Goal: Transaction & Acquisition: Purchase product/service

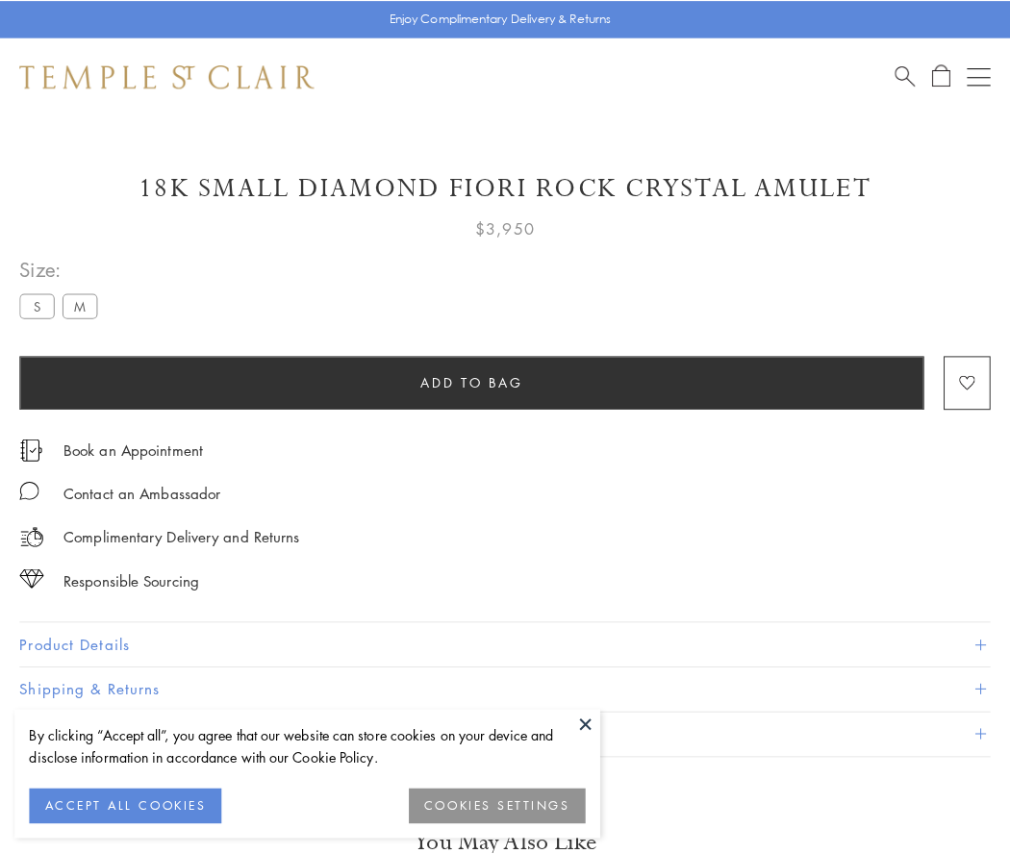
scroll to position [25, 0]
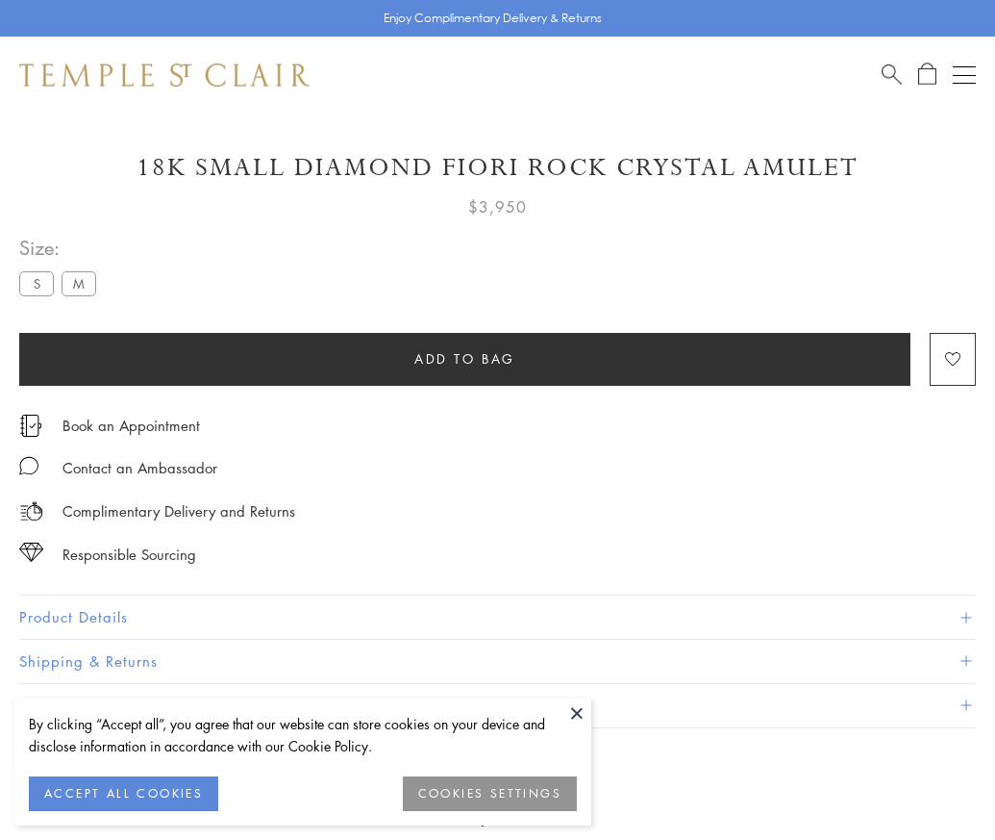
click at [465, 358] on span "Add to bag" at bounding box center [465, 358] width 101 height 21
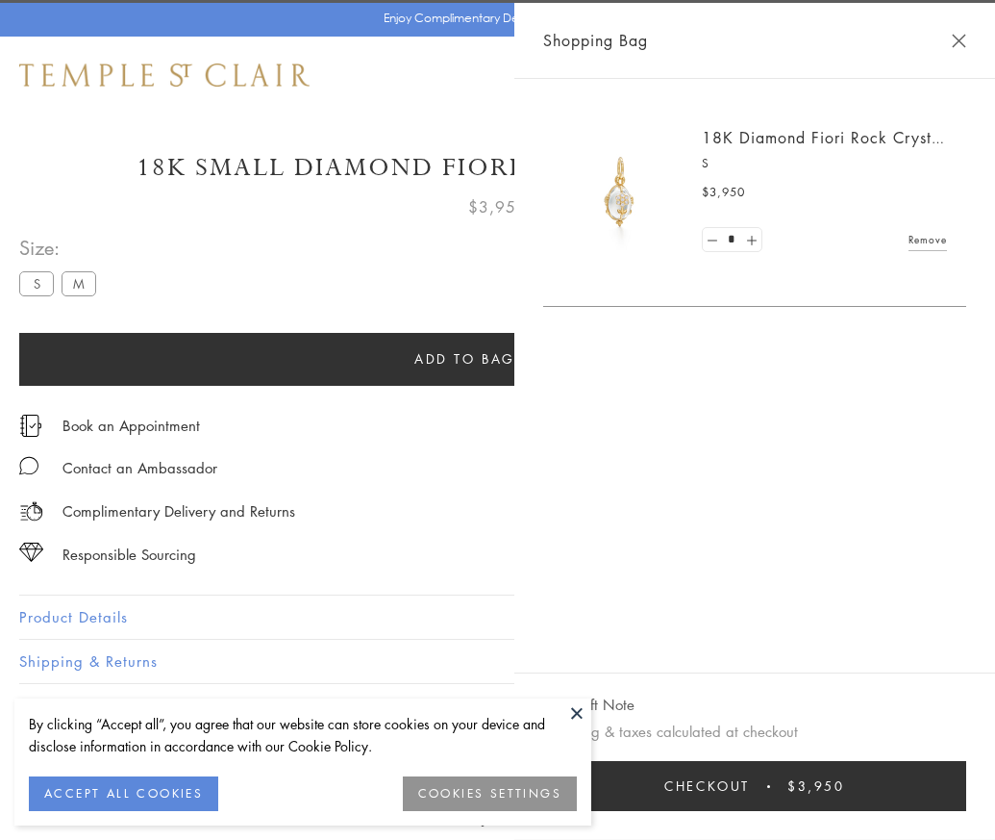
click at [967, 800] on button "Checkout $3,950" at bounding box center [754, 786] width 423 height 50
